Goal: Transaction & Acquisition: Subscribe to service/newsletter

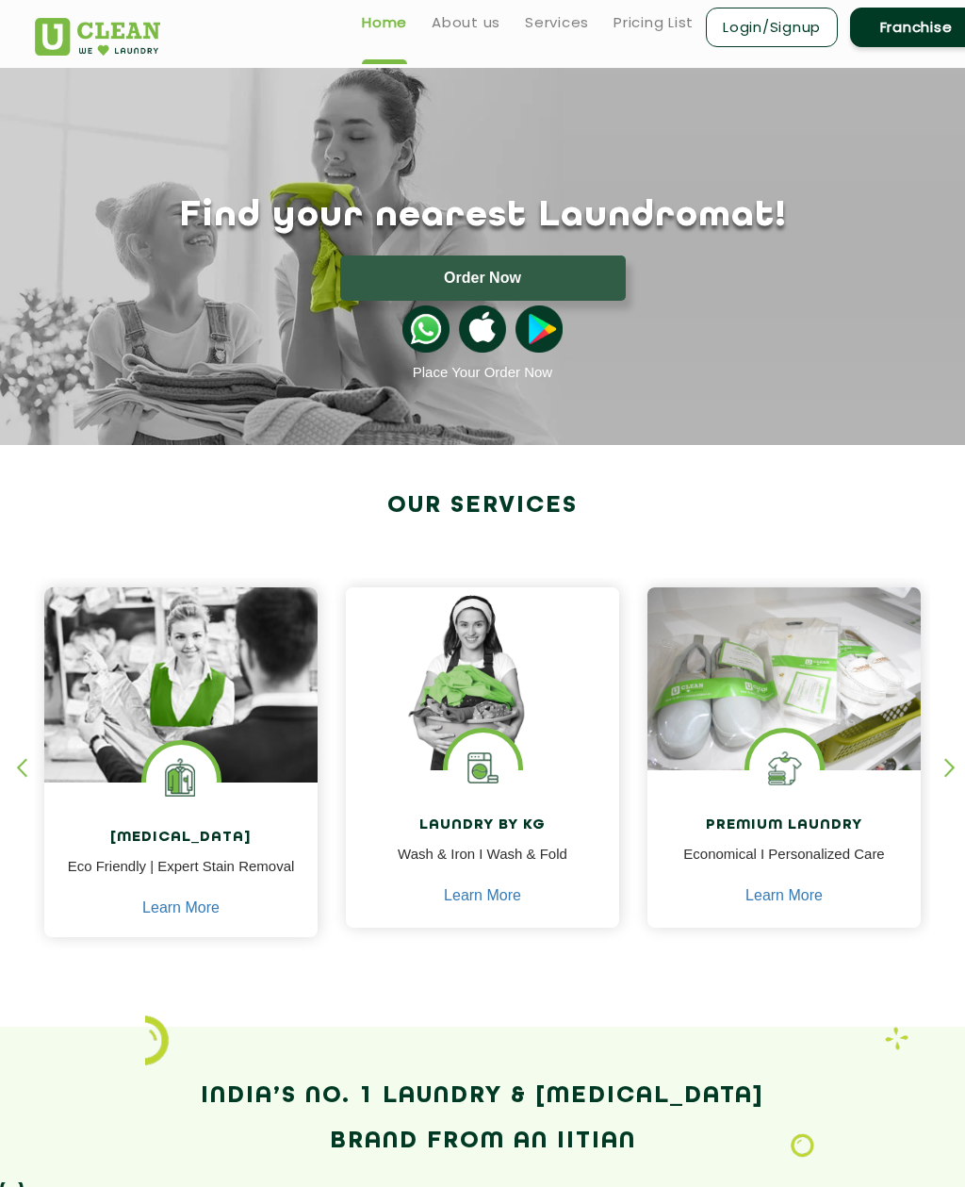
click at [483, 51] on div "Home About us Services Pricing List Login/Signup Franchise" at bounding box center [483, 30] width 924 height 51
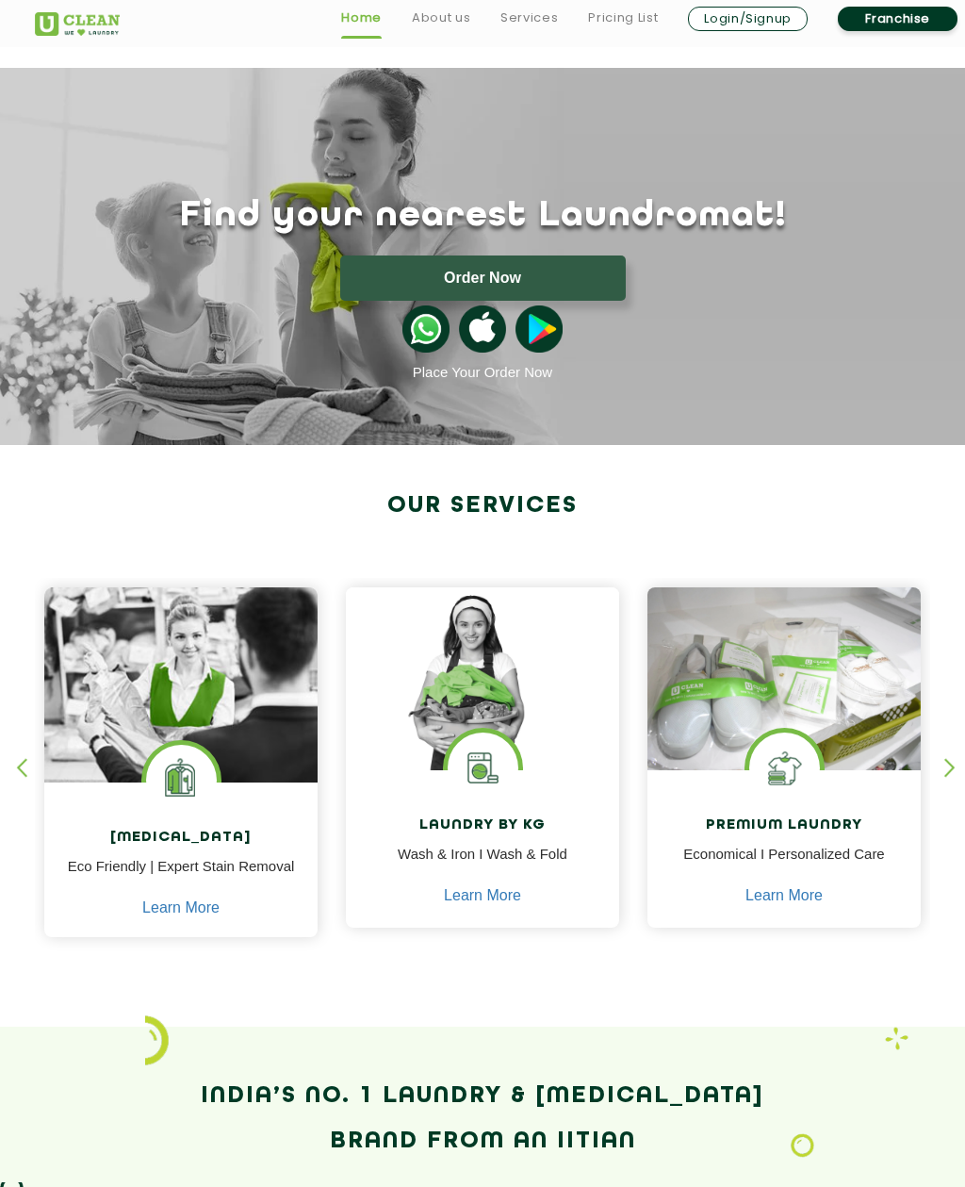
click at [535, 266] on button "Order Now" at bounding box center [483, 277] width 286 height 45
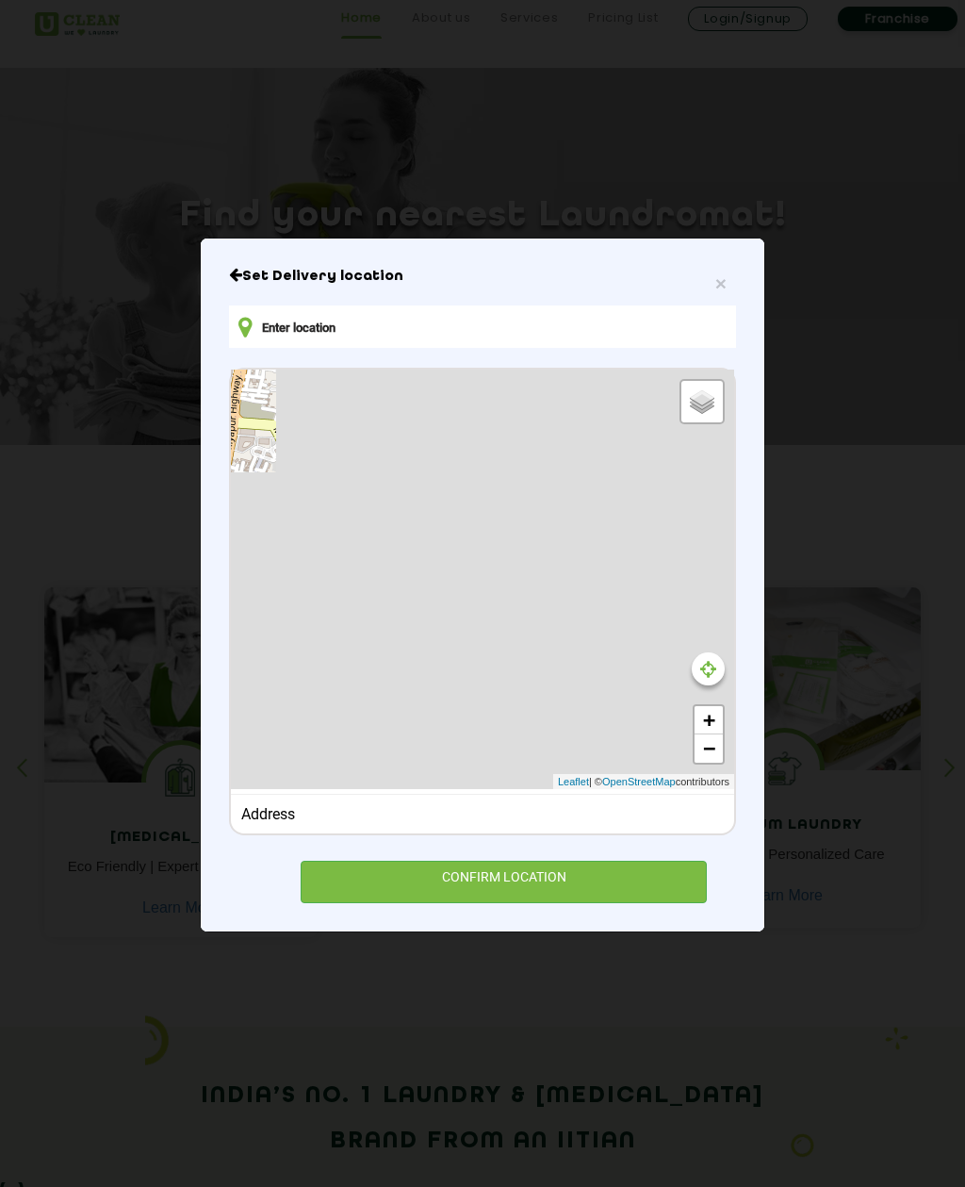
type input "[STREET_ADDRESS][PERSON_NAME]"
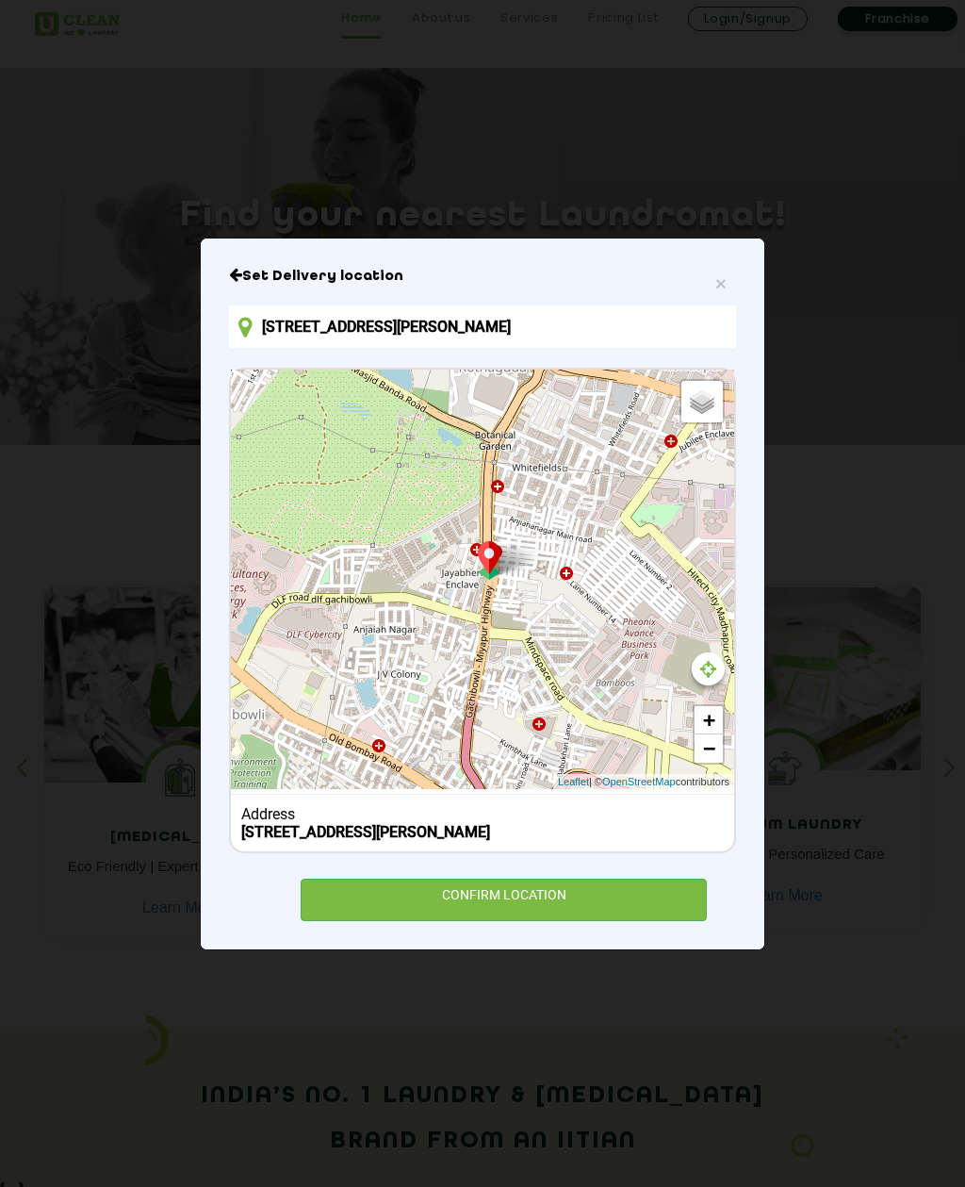
click at [576, 921] on div "CONFIRM LOCATION" at bounding box center [504, 900] width 406 height 42
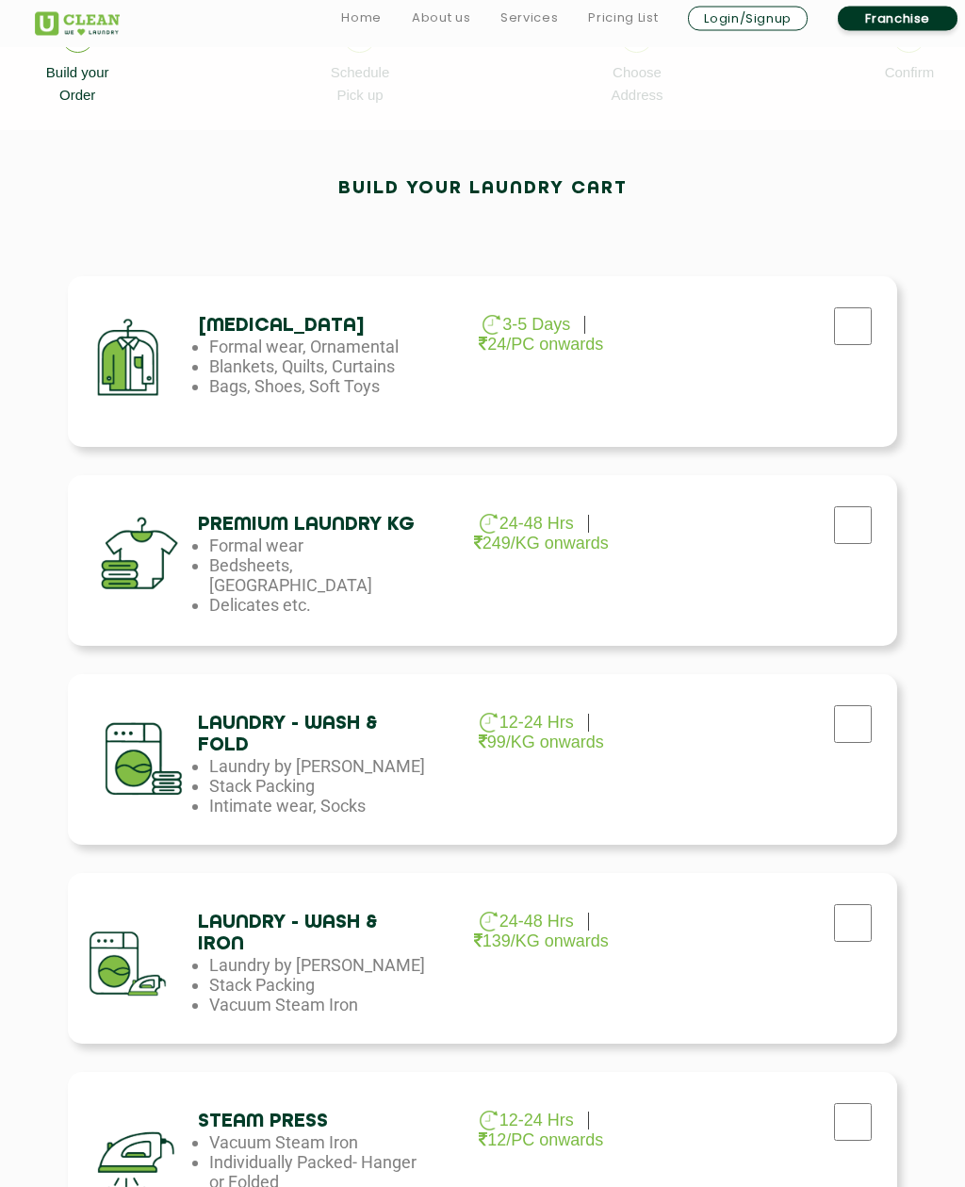
scroll to position [356, 0]
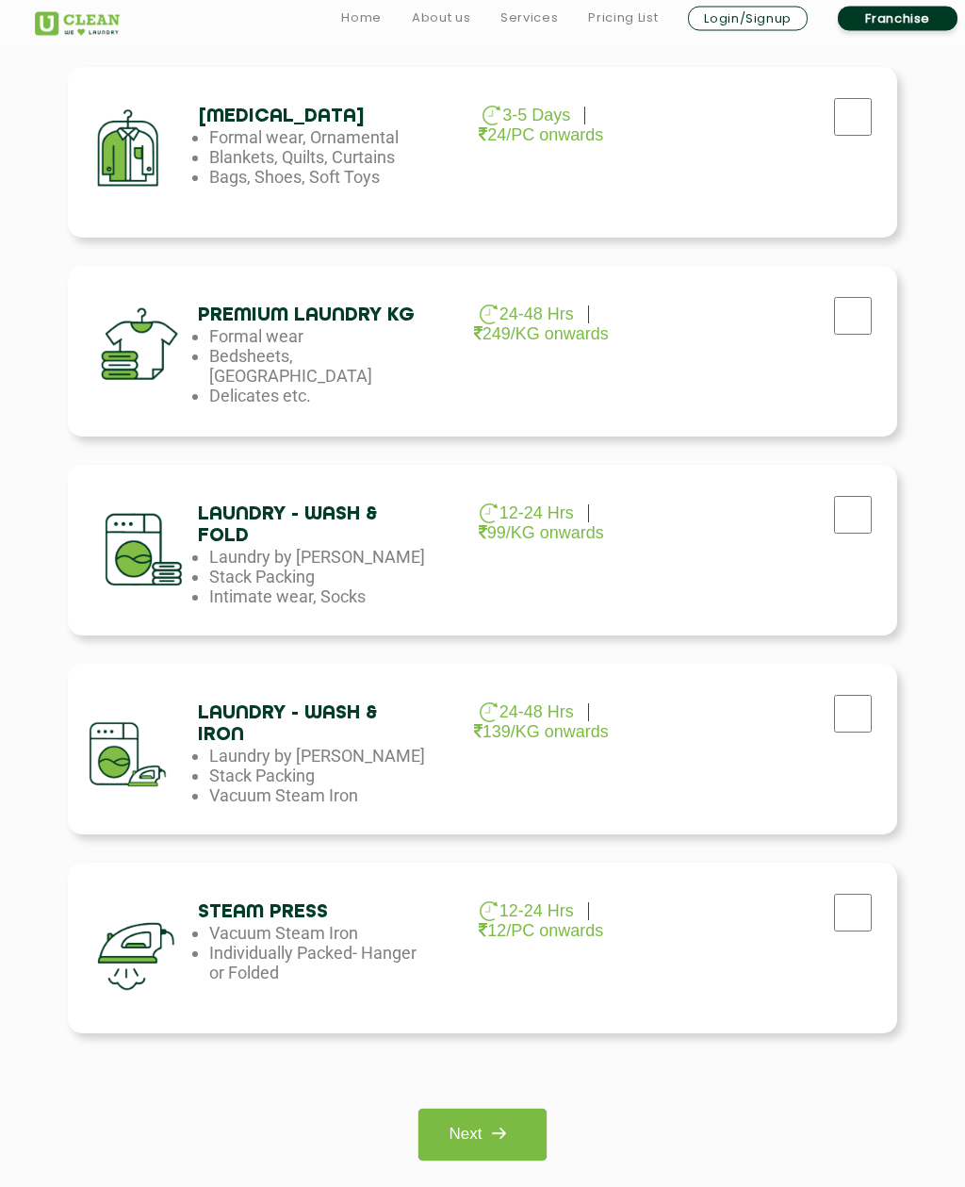
click at [834, 510] on input "checkbox" at bounding box center [853, 516] width 47 height 38
checkbox input "true"
click at [503, 1112] on link "Next" at bounding box center [483, 1135] width 128 height 52
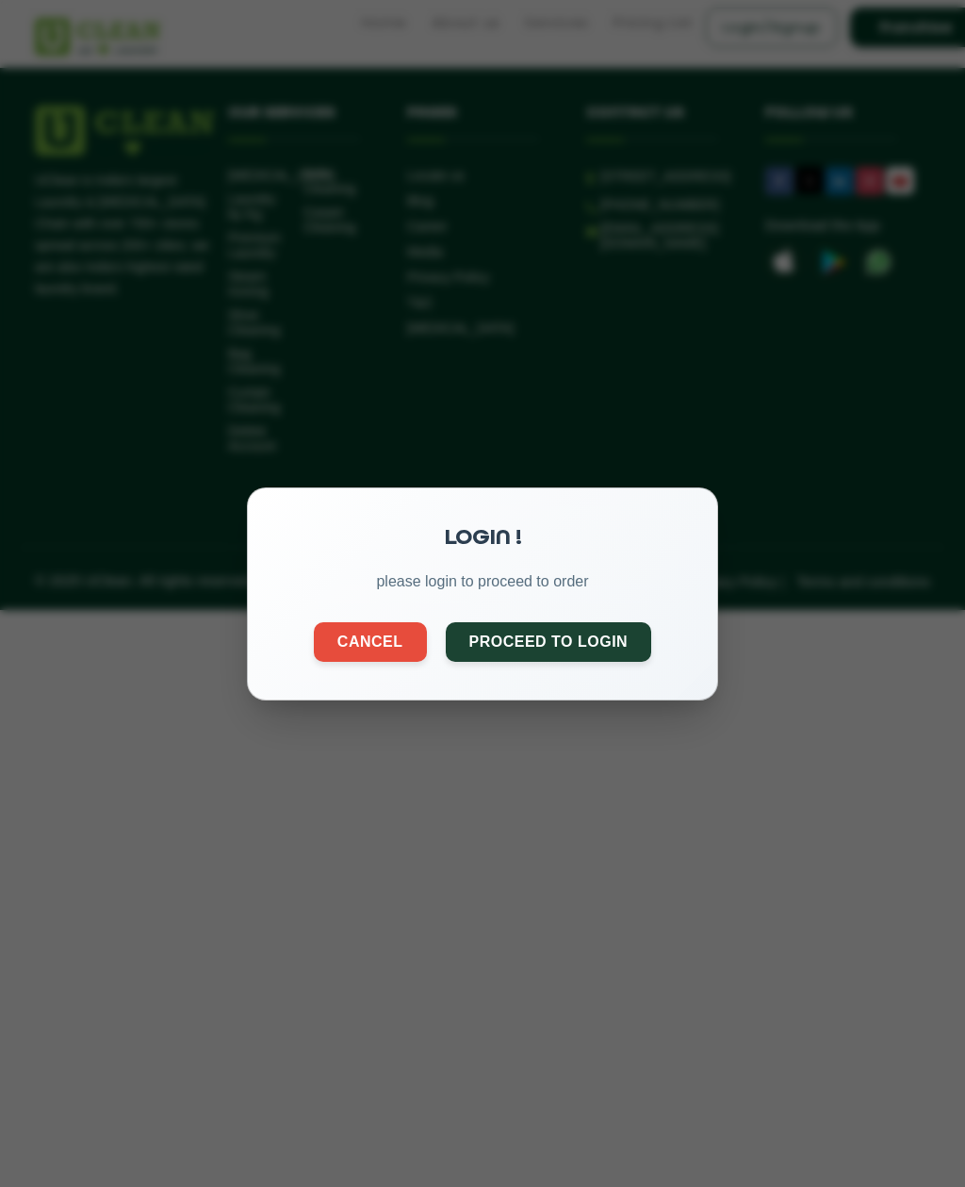
click at [520, 631] on button "Proceed to Login" at bounding box center [549, 641] width 206 height 40
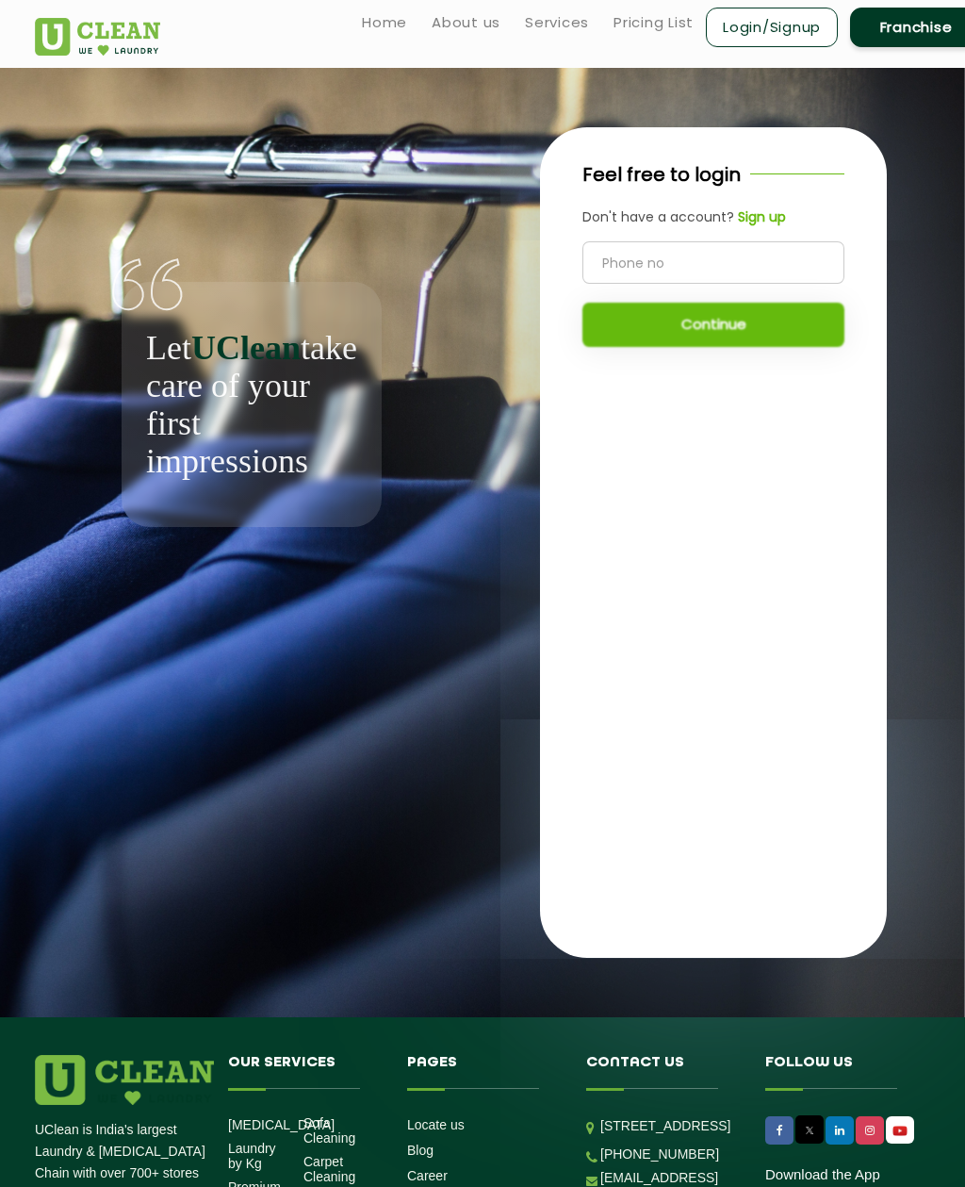
click at [729, 268] on input "tel" at bounding box center [714, 262] width 262 height 42
click at [750, 216] on b "Sign up" at bounding box center [762, 216] width 48 height 19
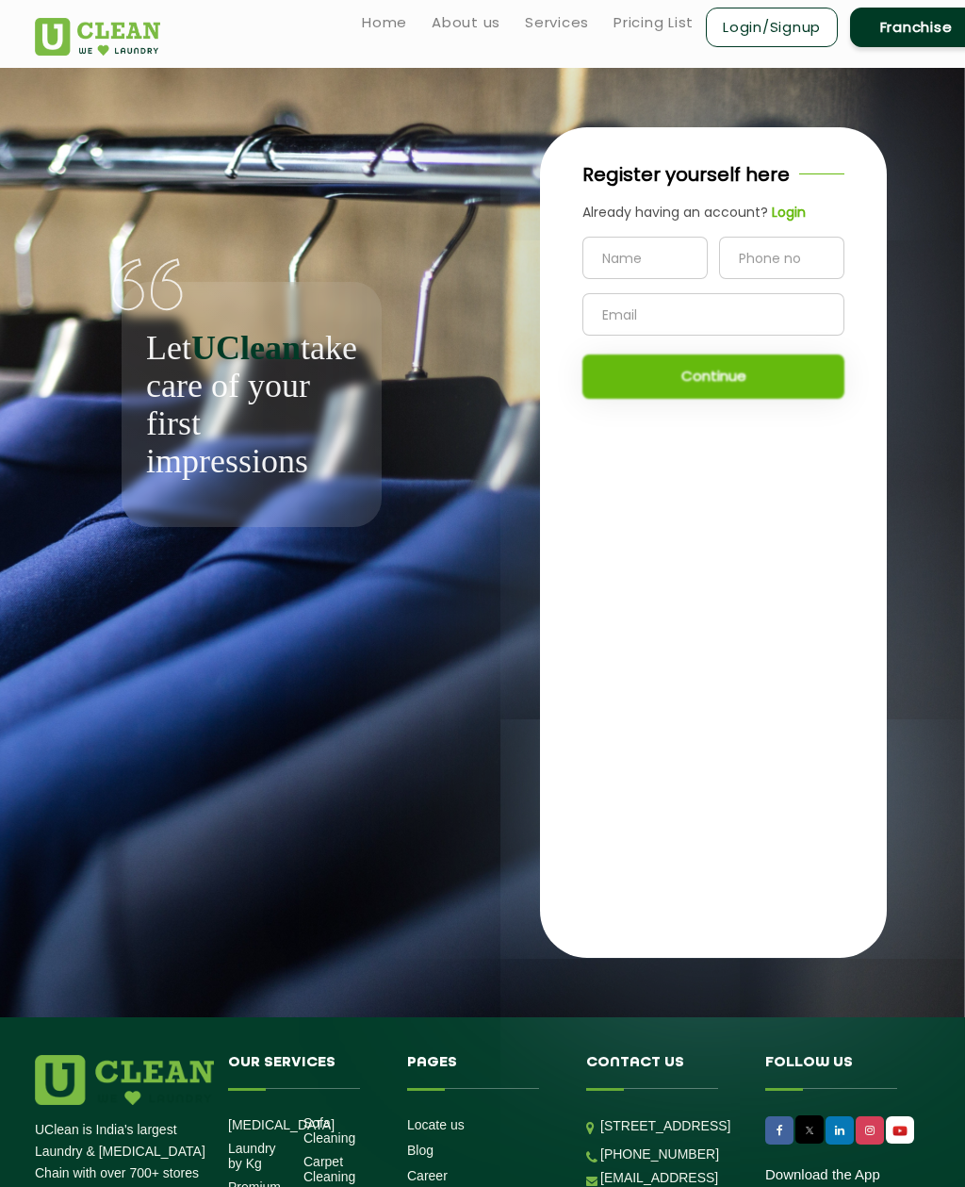
click at [652, 273] on input "text" at bounding box center [645, 258] width 125 height 42
type input "A"
click at [680, 265] on input "[PERSON_NAME]" at bounding box center [645, 258] width 125 height 42
click at [679, 264] on input "[PERSON_NAME]" at bounding box center [645, 258] width 125 height 42
type input "Arjun"
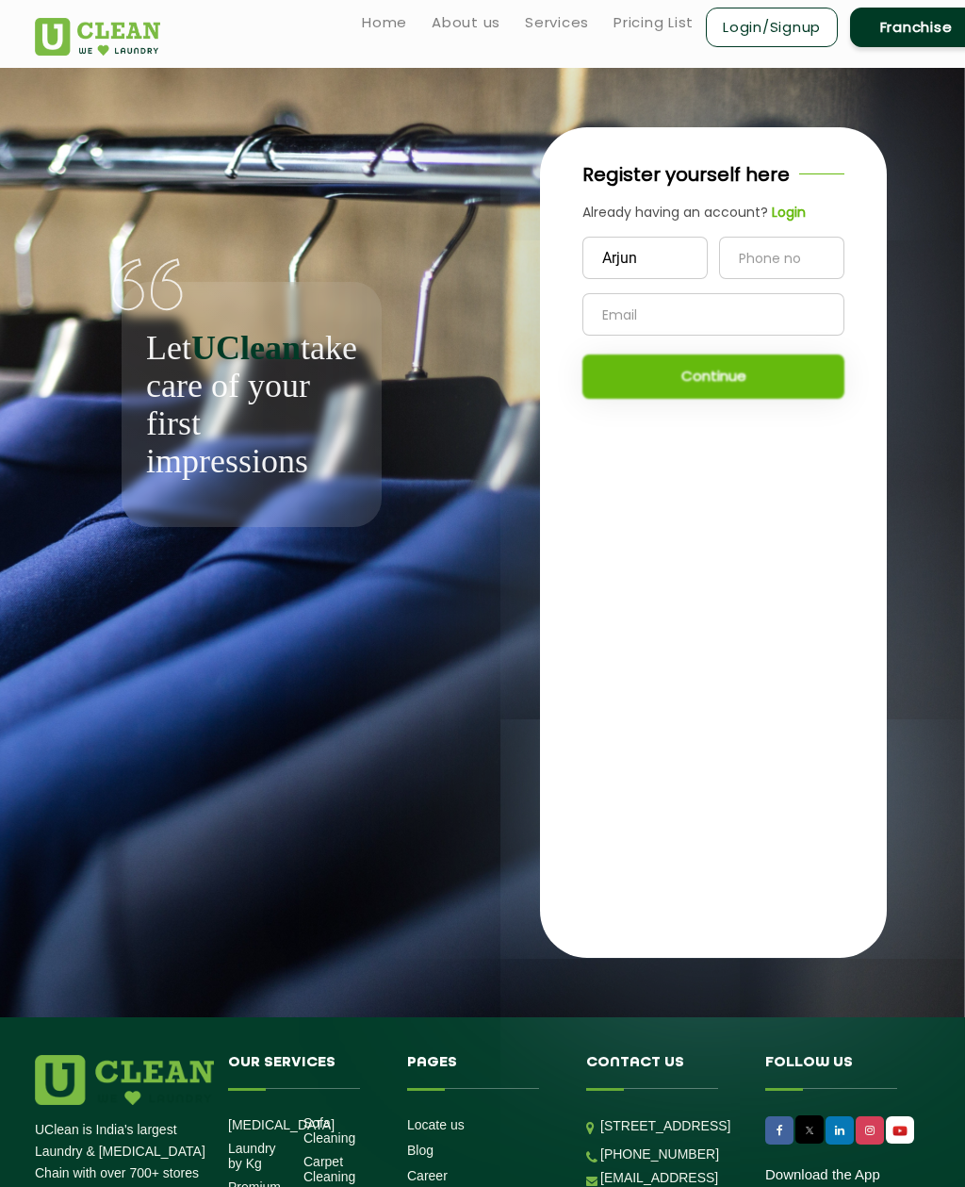
click at [785, 275] on input "tel" at bounding box center [781, 258] width 125 height 42
type input "1"
type input "8582288002"
click at [747, 269] on input "8582288002" at bounding box center [781, 258] width 125 height 42
click at [712, 310] on input "text" at bounding box center [714, 314] width 262 height 42
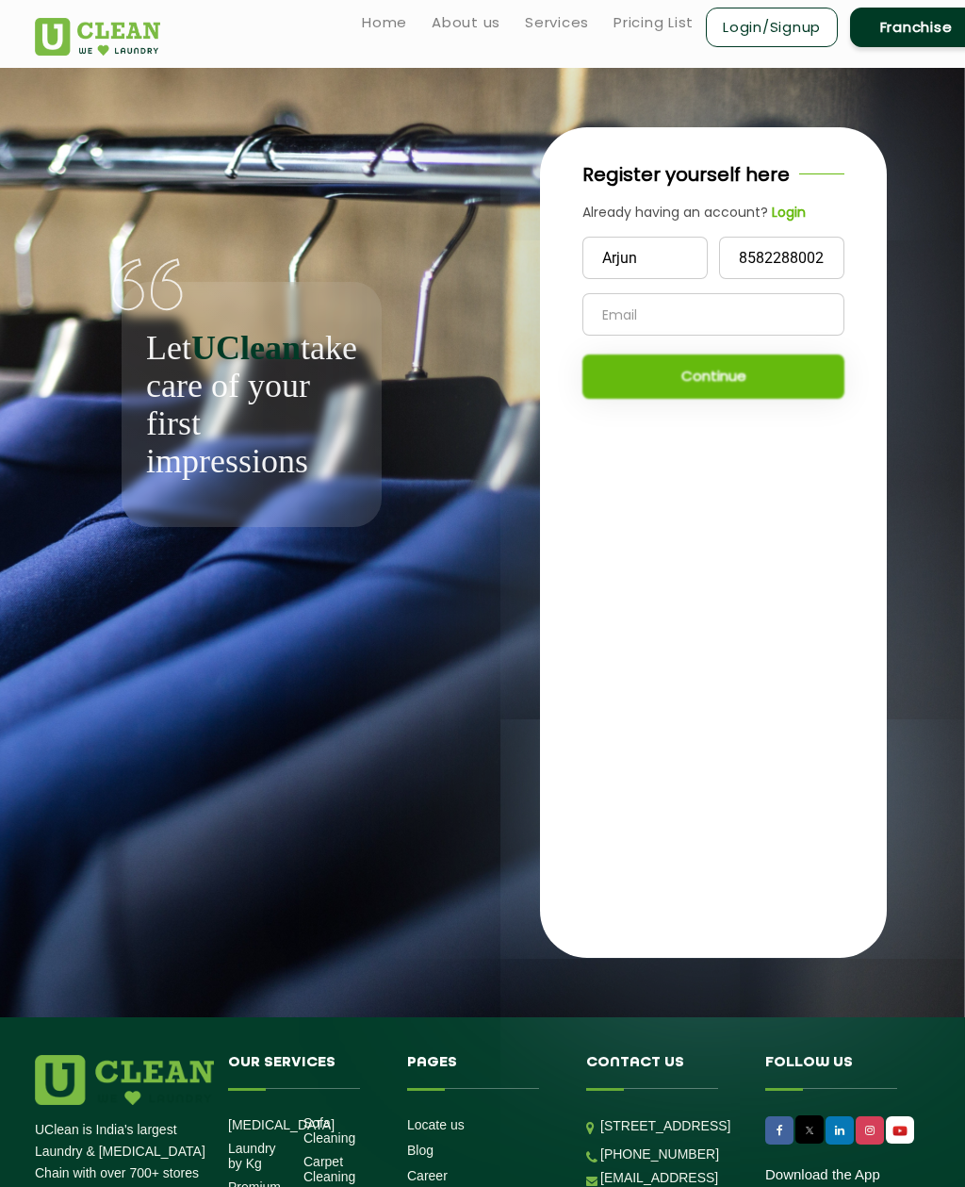
type input "[EMAIL_ADDRESS][DOMAIN_NAME]"
click at [776, 371] on button "Continue" at bounding box center [714, 376] width 262 height 44
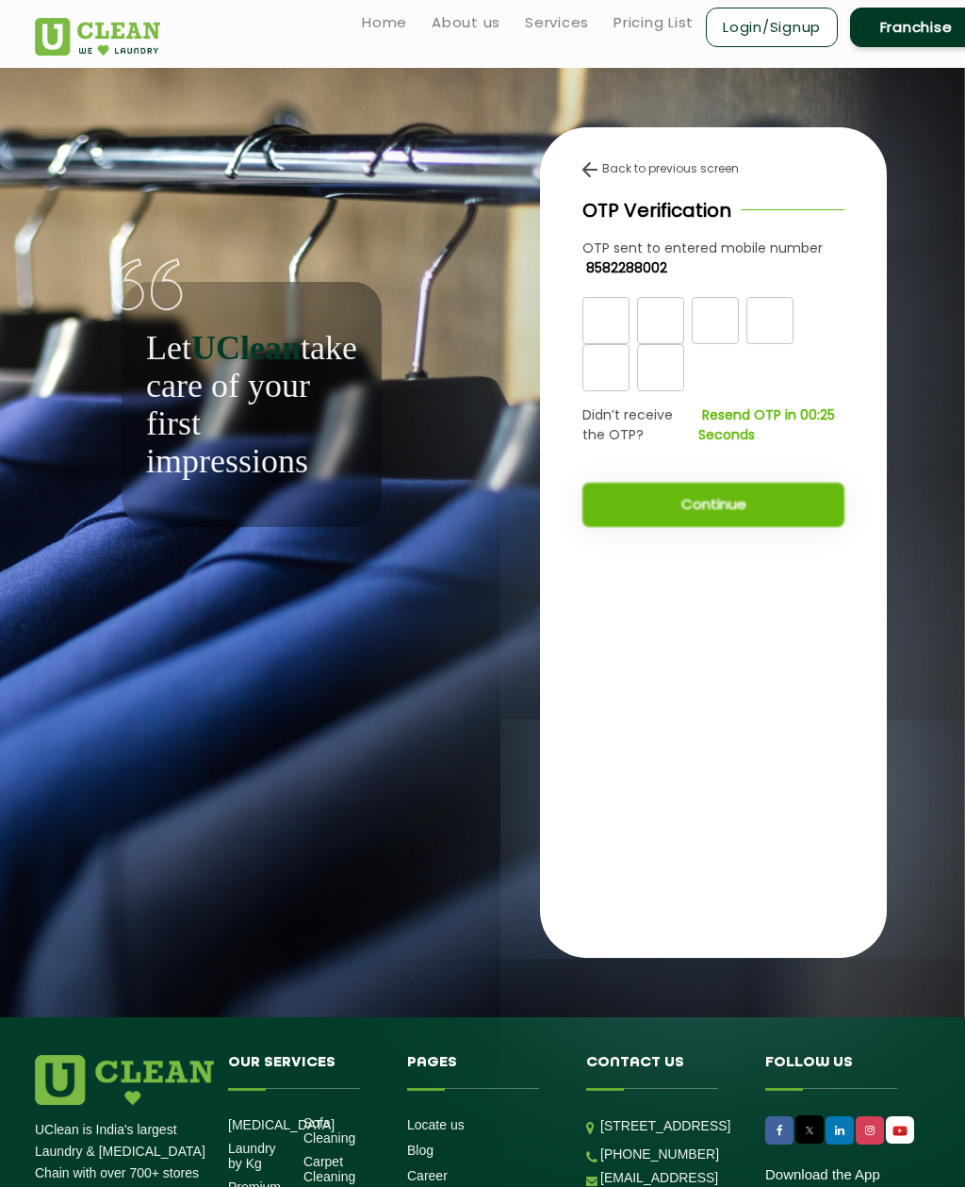
click at [630, 418] on span "Didn’t receive the OTP?" at bounding box center [641, 425] width 116 height 40
